Goal: Task Accomplishment & Management: Use online tool/utility

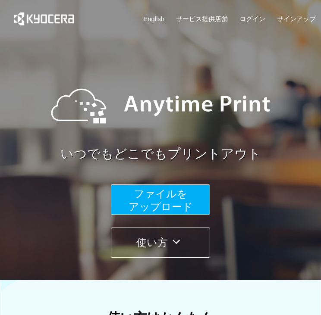
click at [169, 196] on span "ファイルを ​​アップロード" at bounding box center [160, 200] width 64 height 25
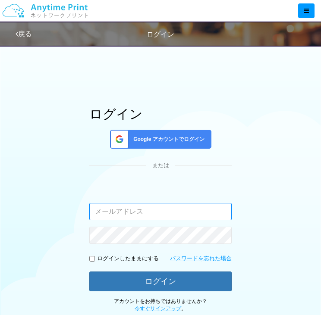
click at [142, 209] on input "email" at bounding box center [160, 211] width 142 height 17
type input "[EMAIL_ADDRESS][DOMAIN_NAME]"
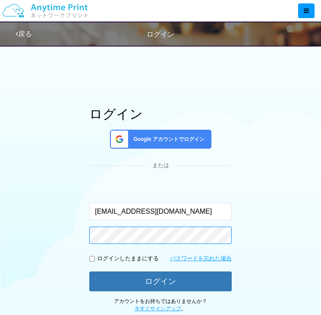
click at [89, 271] on button "ログイン" at bounding box center [160, 281] width 142 height 20
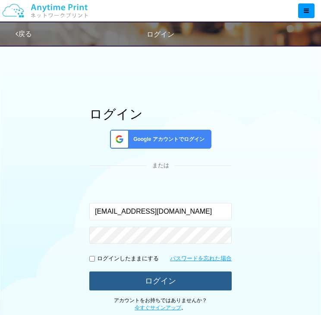
click at [164, 286] on button "ログイン" at bounding box center [160, 280] width 142 height 19
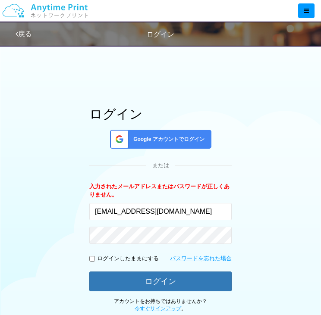
click at [172, 143] on span "Google アカウントでログイン" at bounding box center [167, 139] width 75 height 7
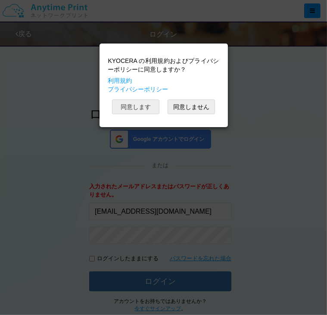
click at [142, 101] on button "同意します" at bounding box center [135, 107] width 47 height 15
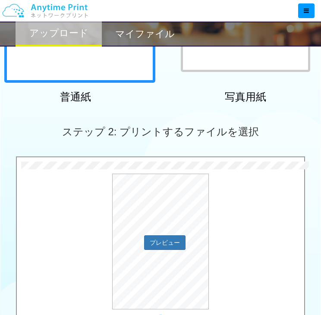
scroll to position [86, 0]
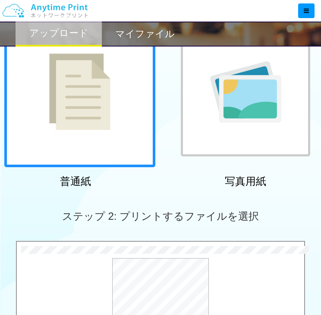
click at [247, 125] on div at bounding box center [245, 91] width 129 height 129
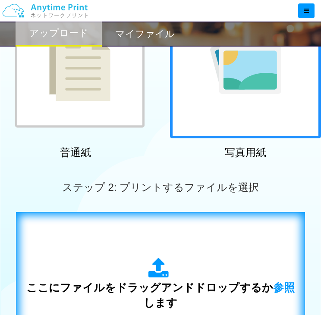
scroll to position [172, 0]
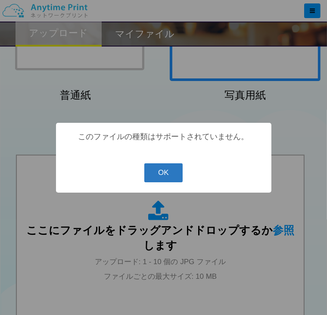
click at [169, 174] on button "OK" at bounding box center [163, 172] width 38 height 19
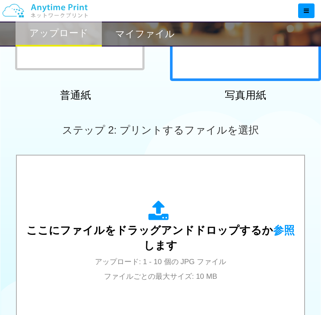
drag, startPoint x: 110, startPoint y: 62, endPoint x: 41, endPoint y: 87, distance: 74.0
click at [109, 62] on div at bounding box center [79, 5] width 129 height 129
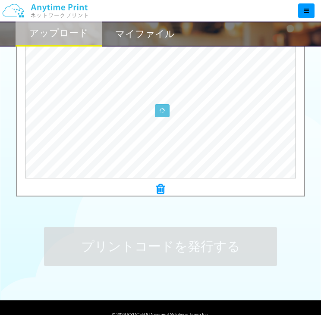
scroll to position [345, 0]
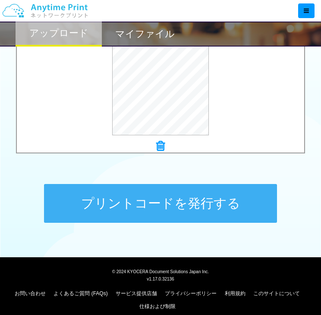
click at [221, 202] on button "プリントコードを発行する" at bounding box center [160, 203] width 233 height 39
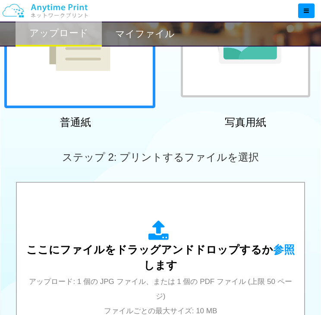
scroll to position [138, 0]
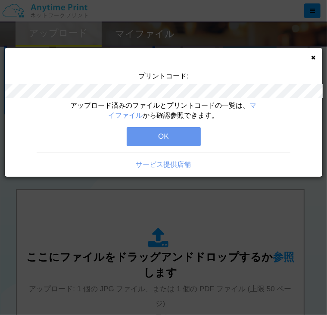
click at [313, 59] on icon at bounding box center [313, 58] width 4 height 6
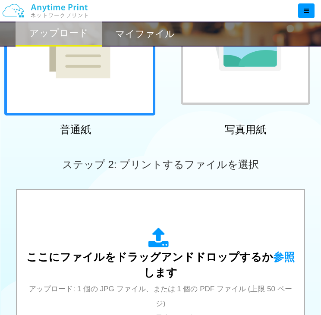
click at [303, 84] on div at bounding box center [245, 39] width 129 height 129
